Goal: Task Accomplishment & Management: Use online tool/utility

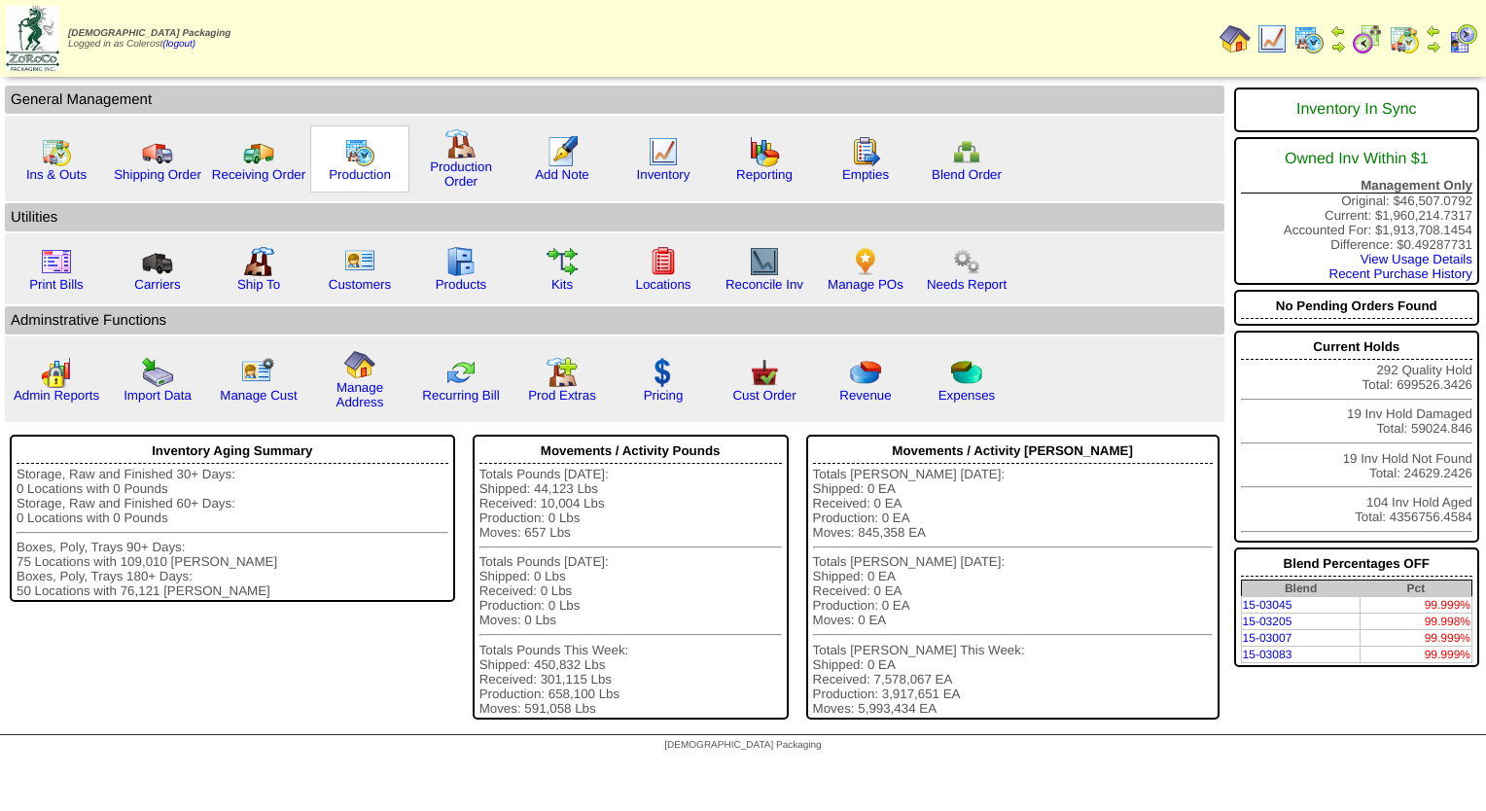
click at [350, 164] on img at bounding box center [359, 151] width 31 height 31
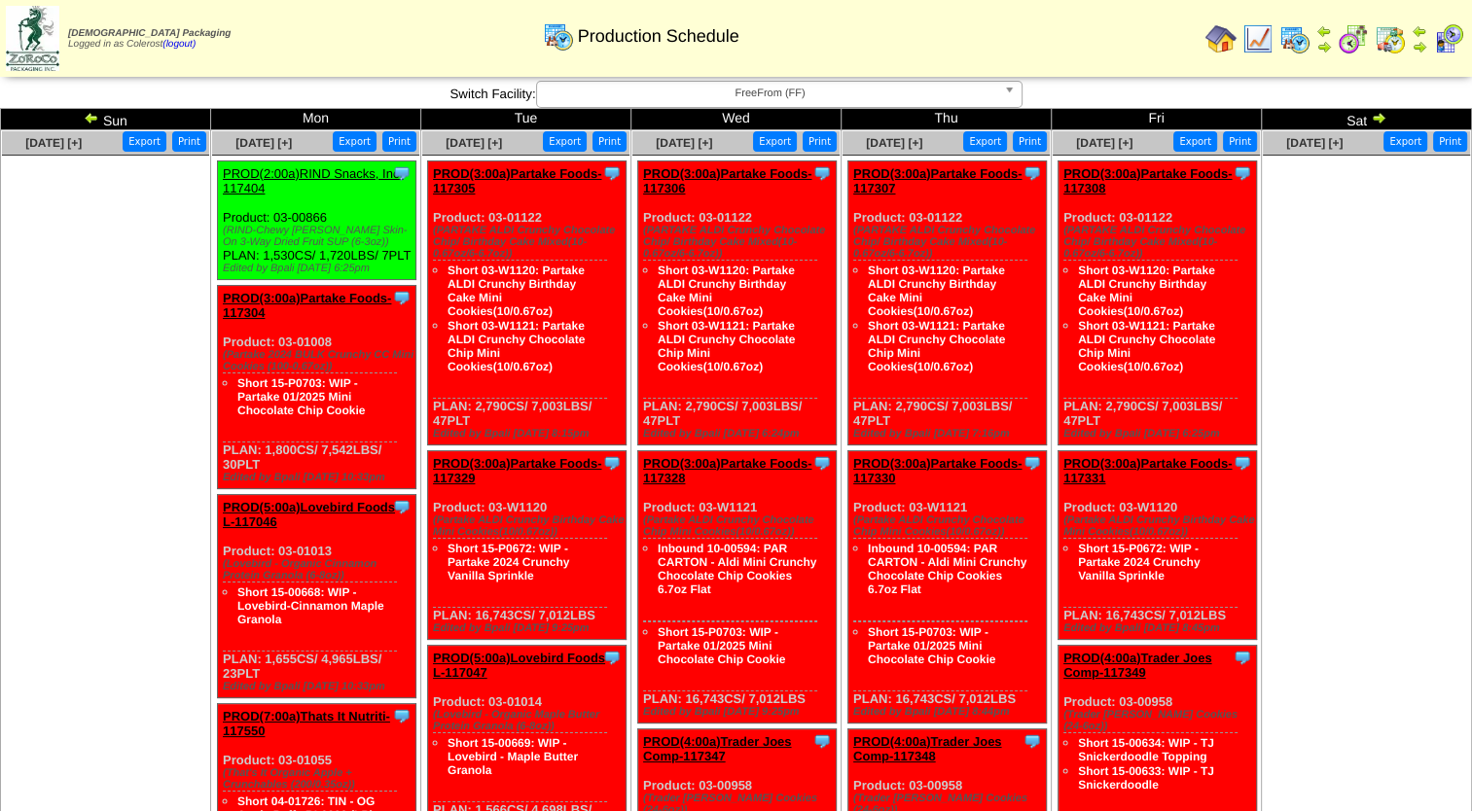
click at [89, 119] on img at bounding box center [92, 118] width 16 height 16
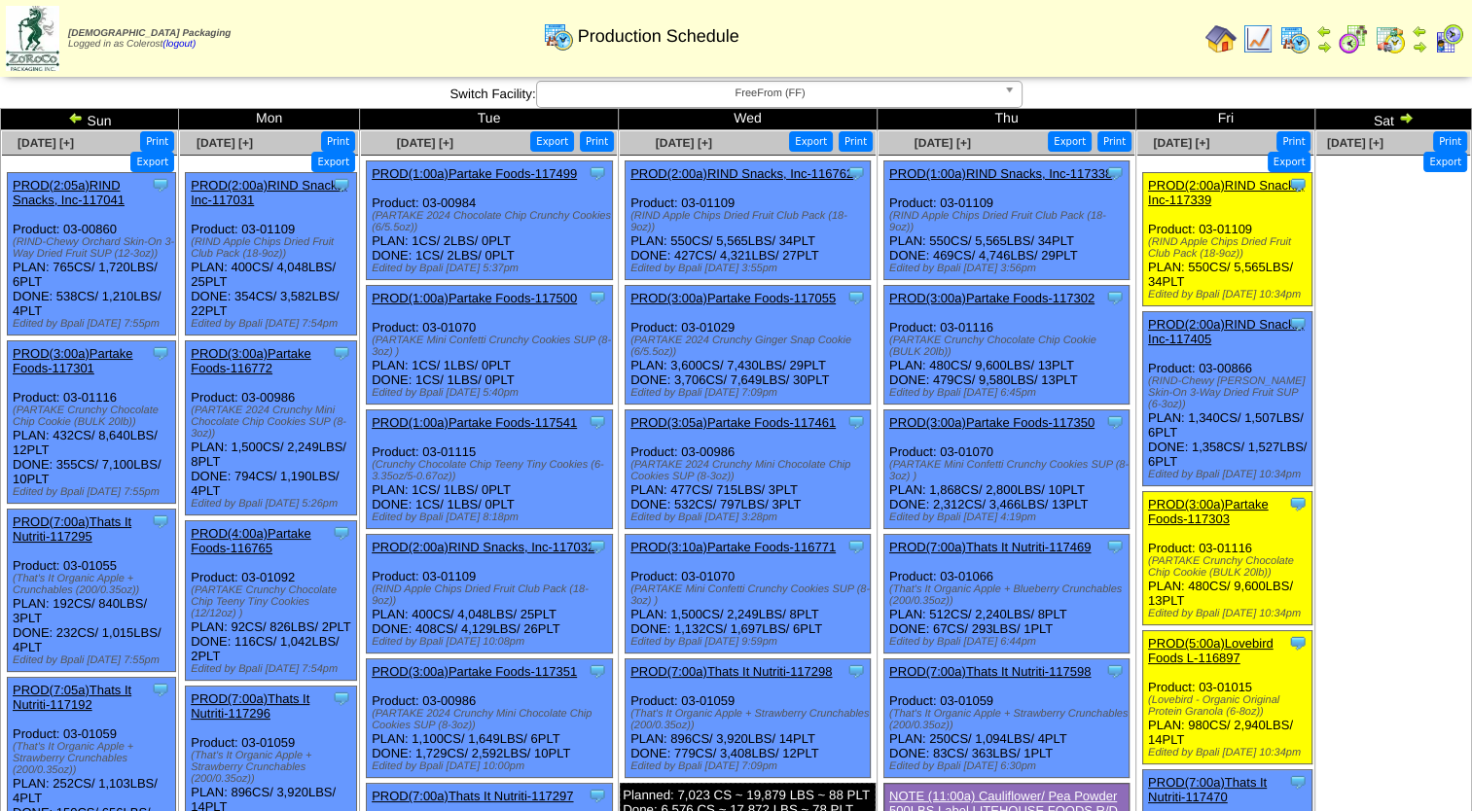
click at [852, 93] on span "FreeFrom (FF)" at bounding box center [770, 93] width 451 height 23
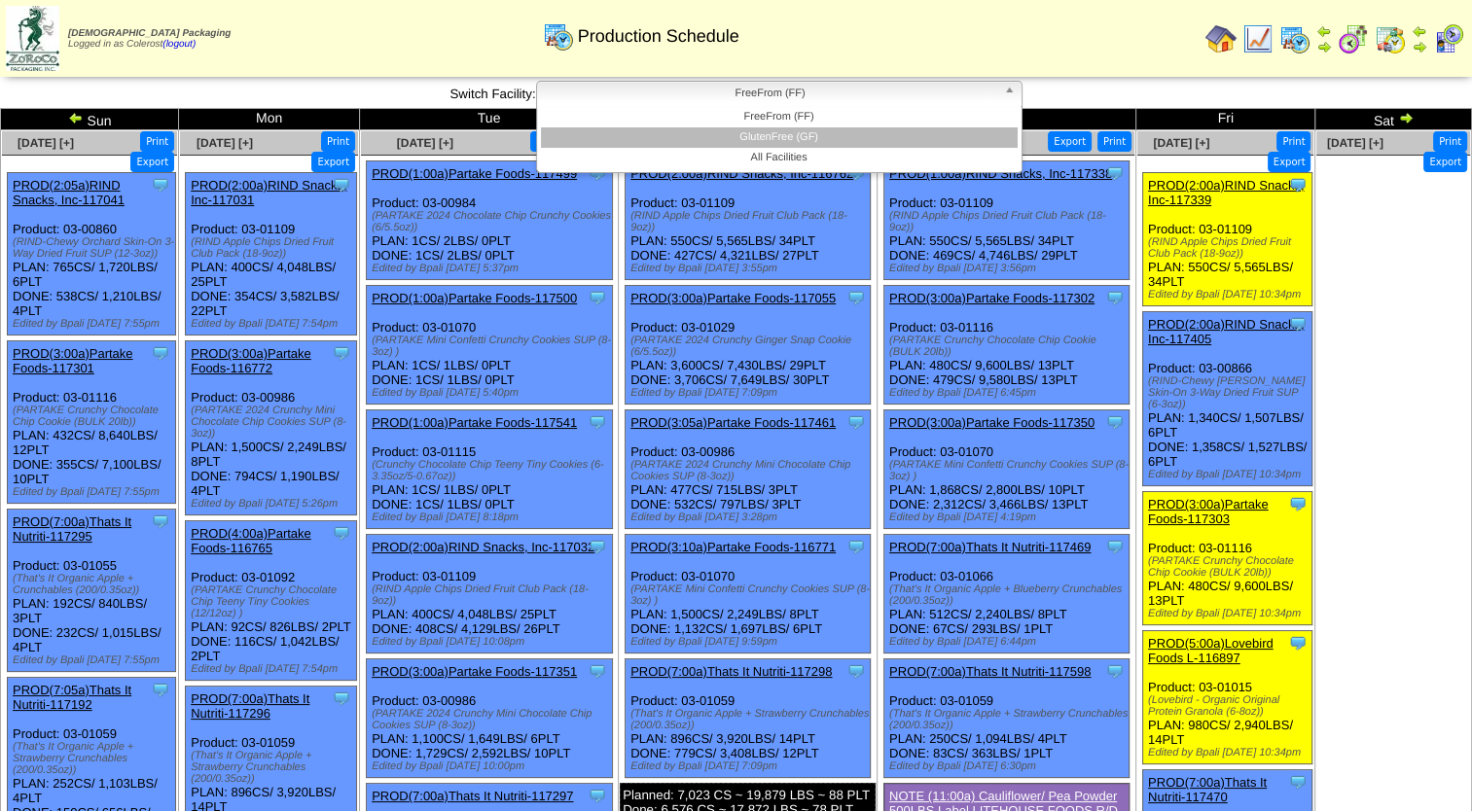
click at [849, 132] on li "GlutenFree (GF)" at bounding box center [779, 137] width 477 height 20
